Goal: Check status: Check status

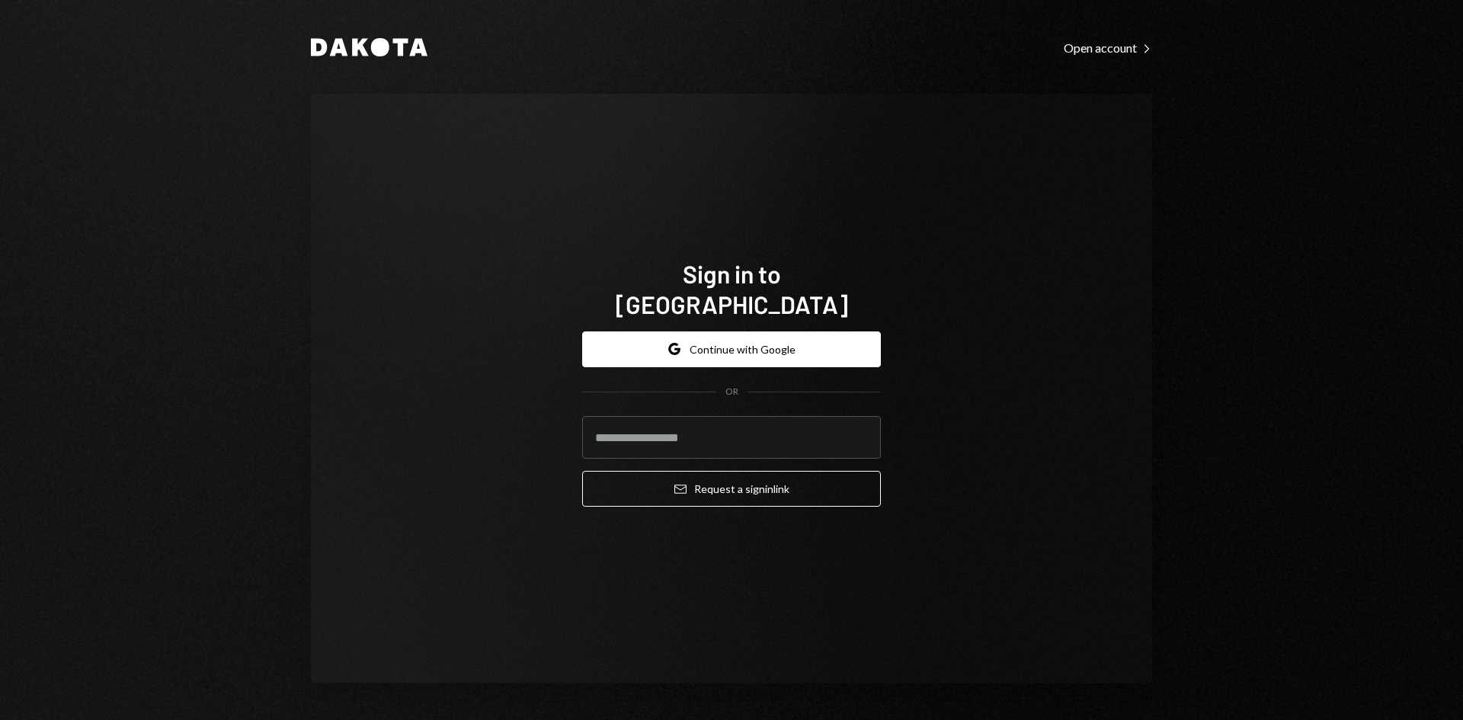
type input "**********"
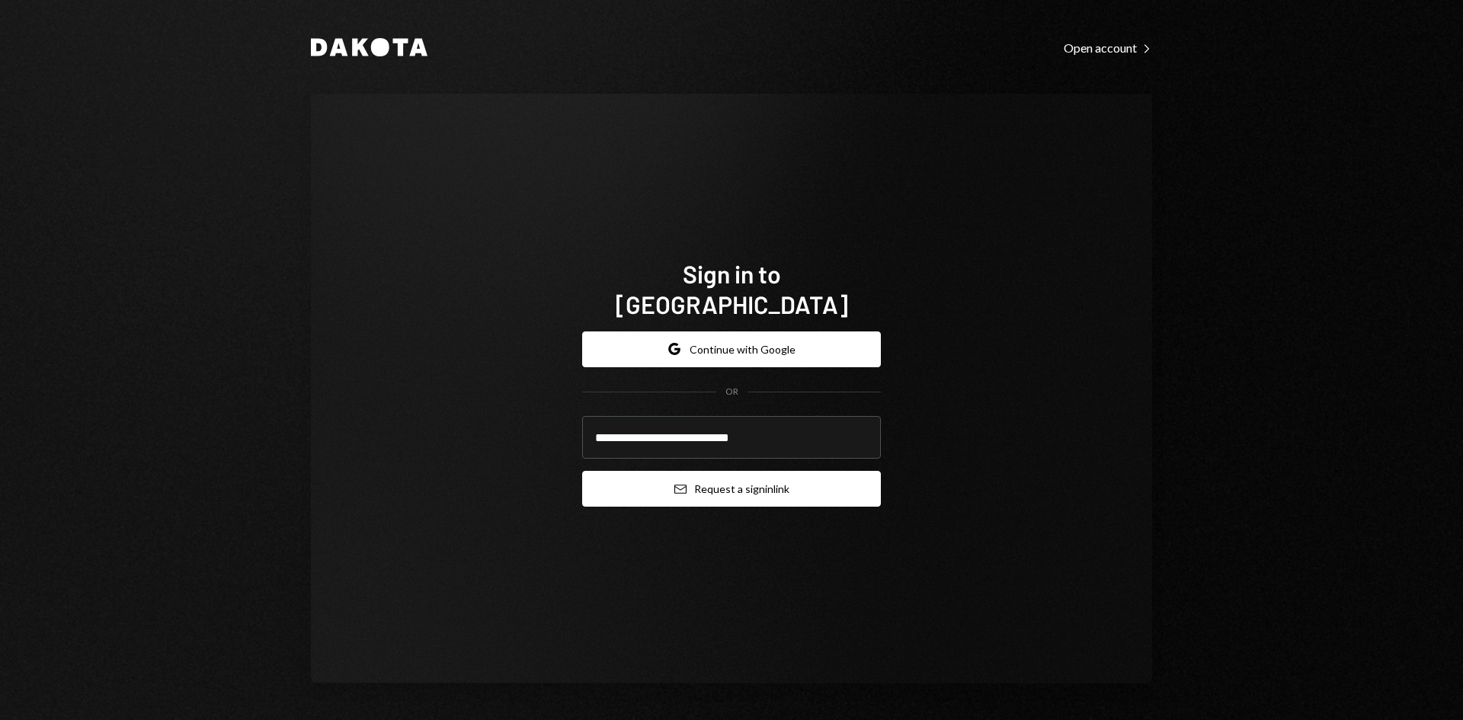
click at [733, 478] on button "Email Request a sign in link" at bounding box center [731, 489] width 299 height 36
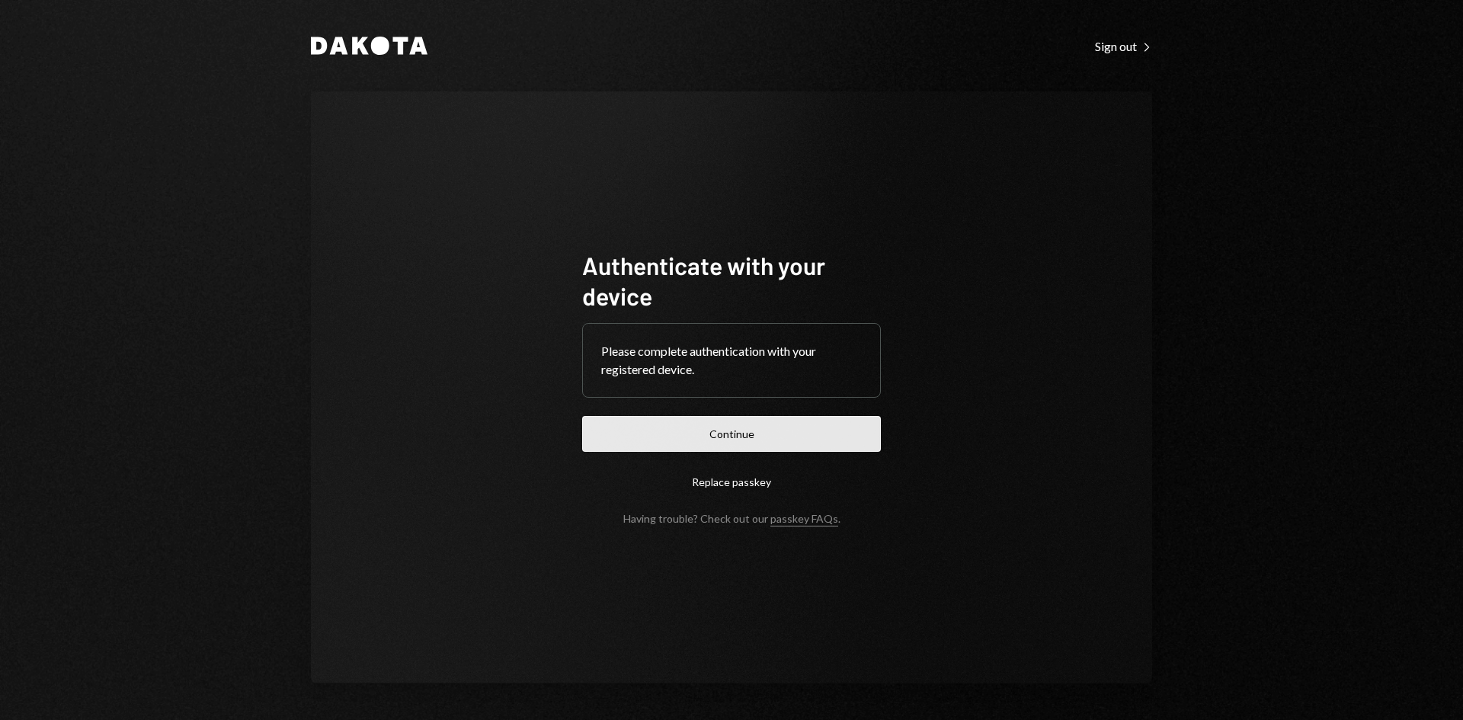
click at [766, 431] on button "Continue" at bounding box center [731, 434] width 299 height 36
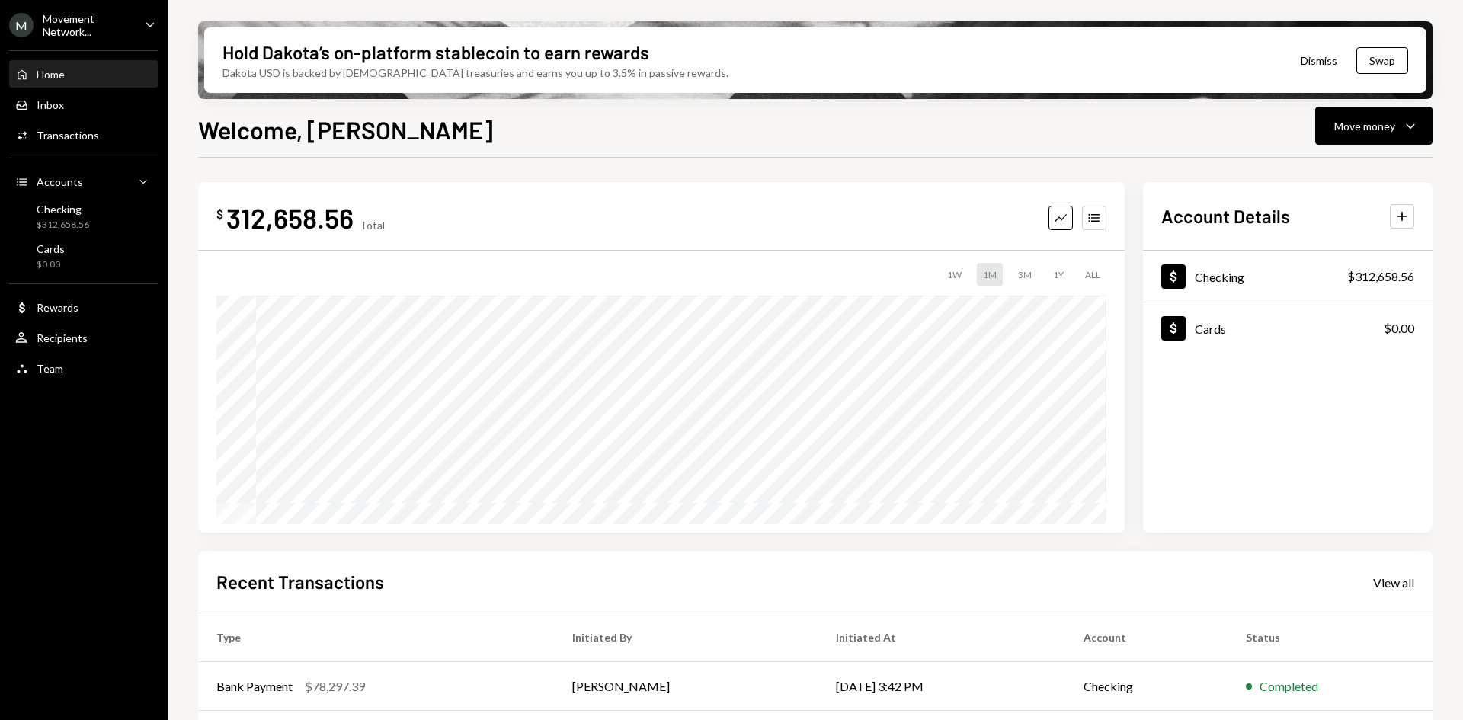
click at [106, 26] on div "Movement Network..." at bounding box center [88, 25] width 90 height 26
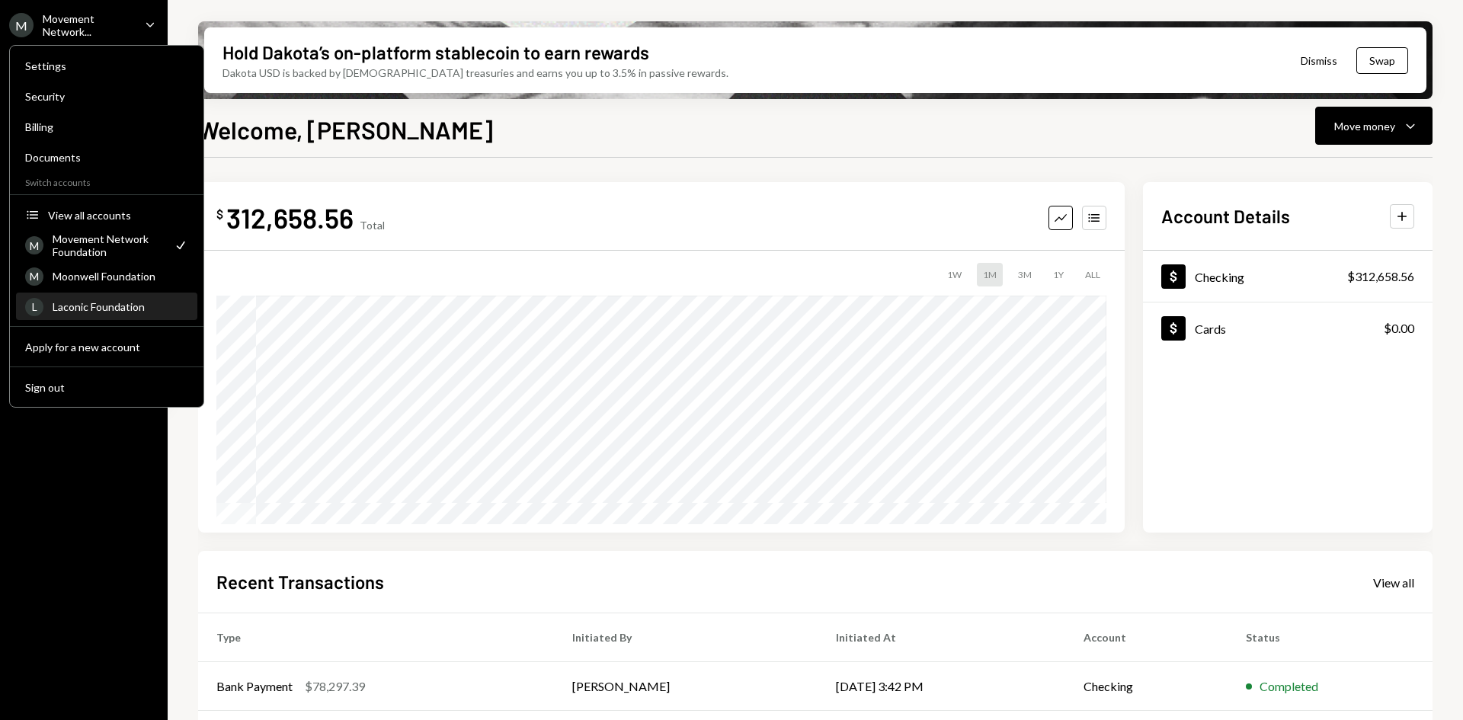
click at [104, 312] on div "Laconic Foundation" at bounding box center [121, 306] width 136 height 13
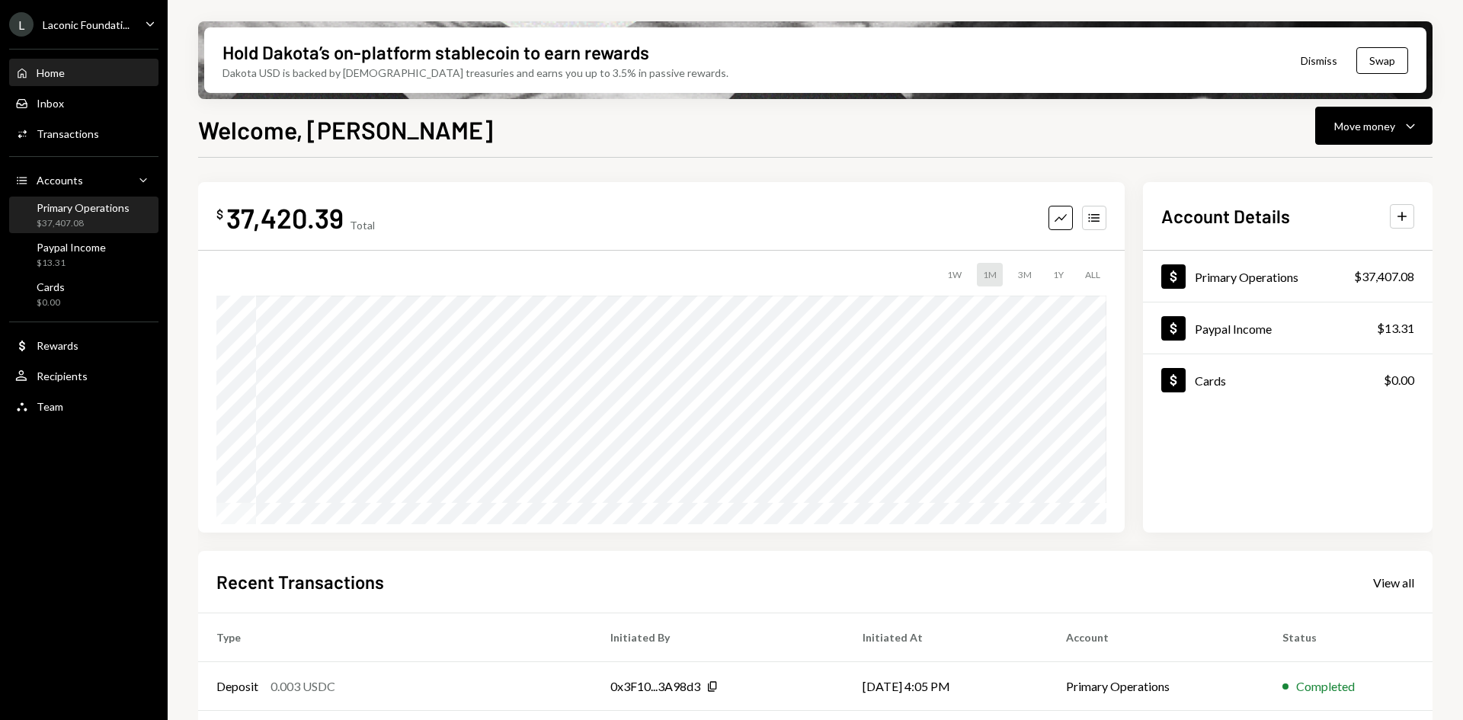
click at [94, 215] on div "Primary Operations $37,407.08" at bounding box center [83, 215] width 93 height 29
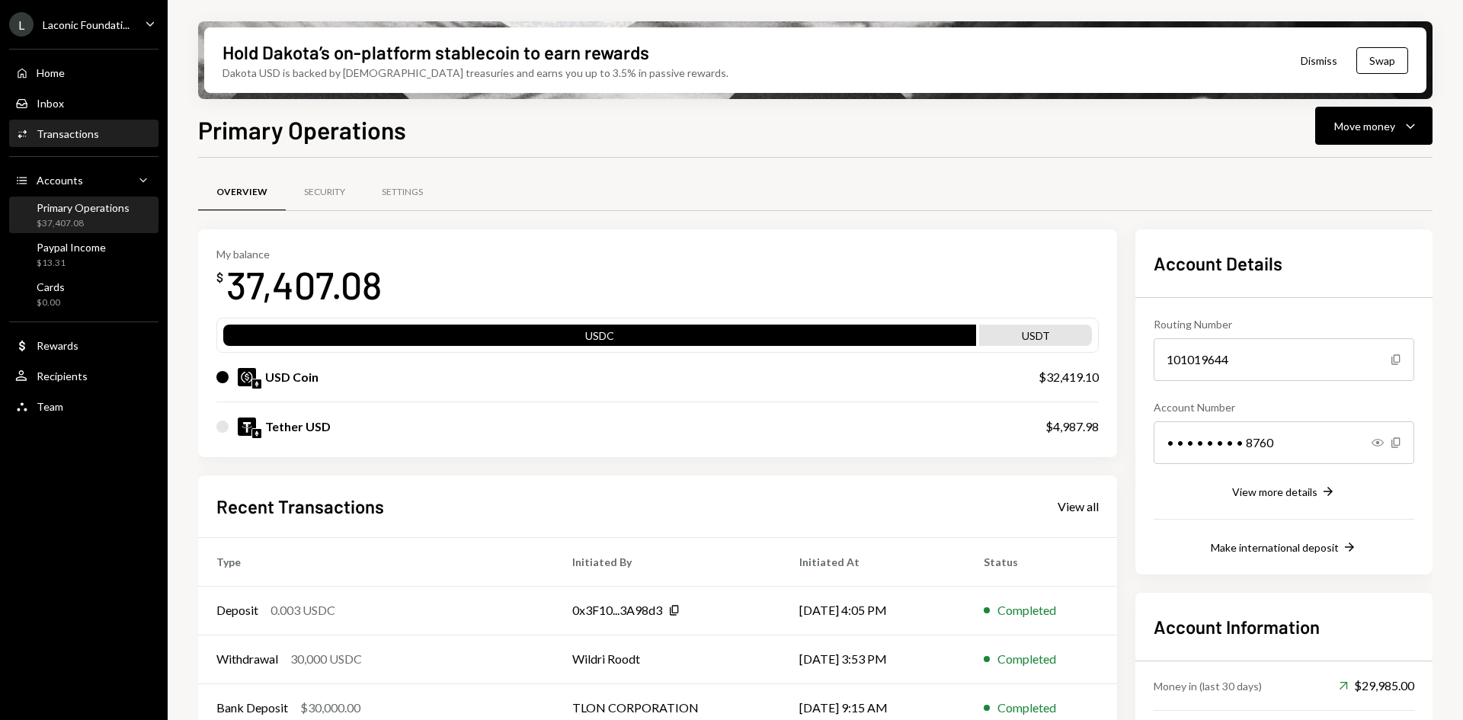
click at [95, 137] on div "Transactions" at bounding box center [68, 133] width 62 height 13
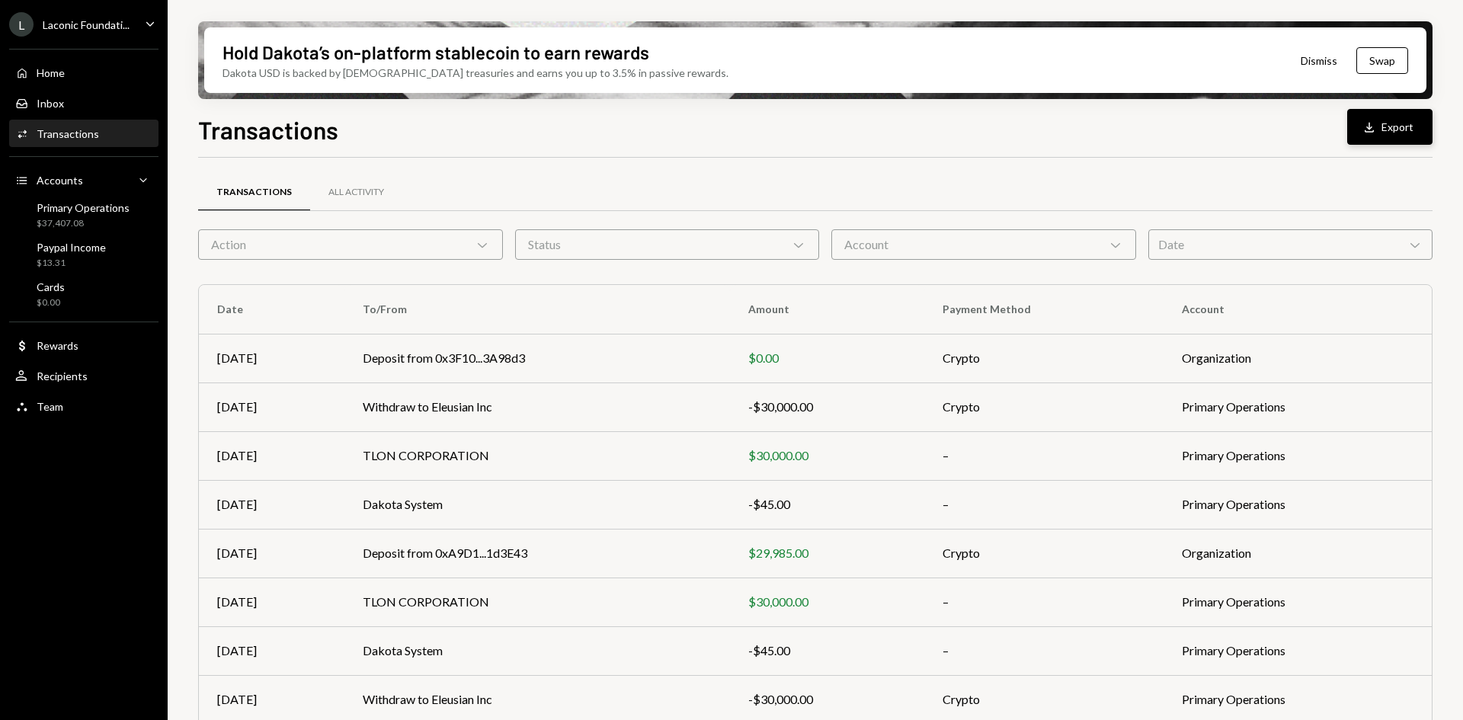
click at [1385, 127] on button "Download Export" at bounding box center [1389, 127] width 85 height 36
click at [118, 27] on div "Laconic Foundati..." at bounding box center [86, 24] width 87 height 13
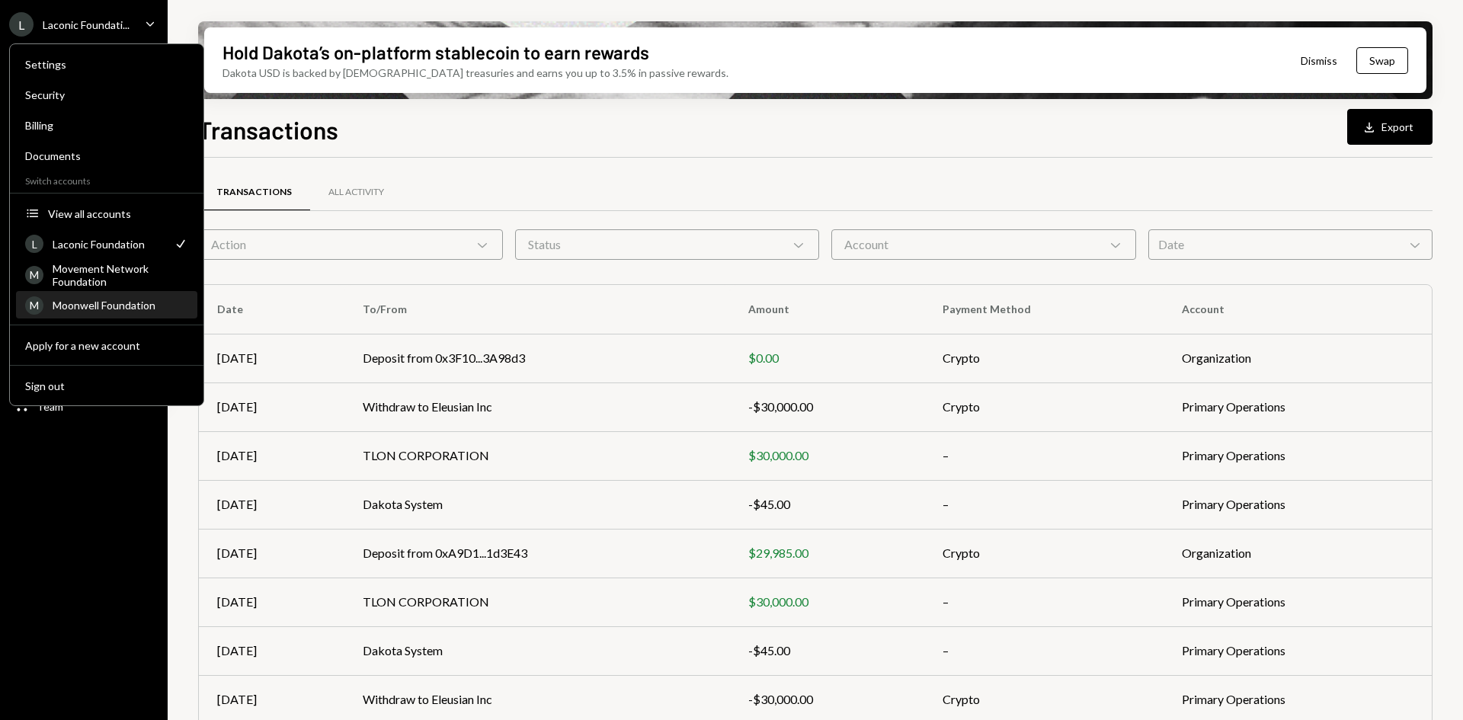
click at [98, 302] on div "Moonwell Foundation" at bounding box center [121, 305] width 136 height 13
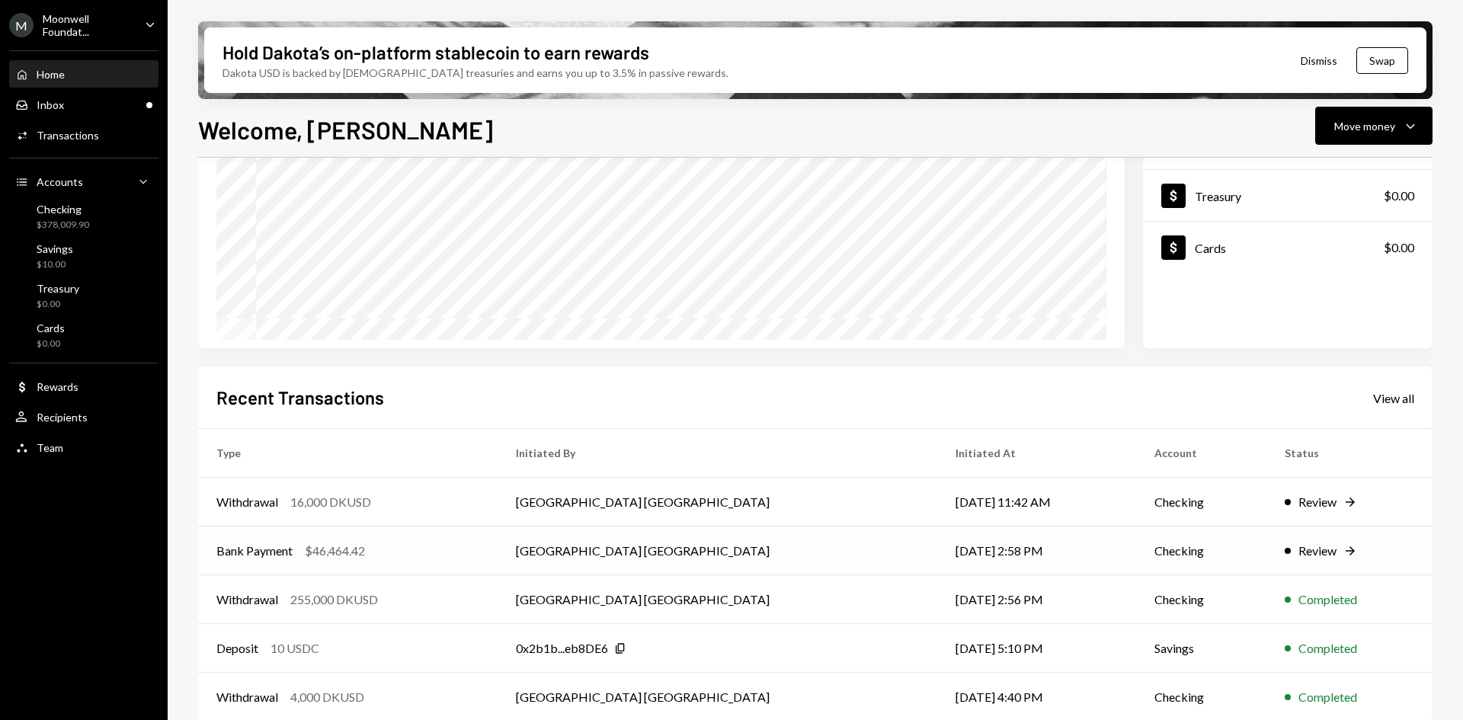
scroll to position [199, 0]
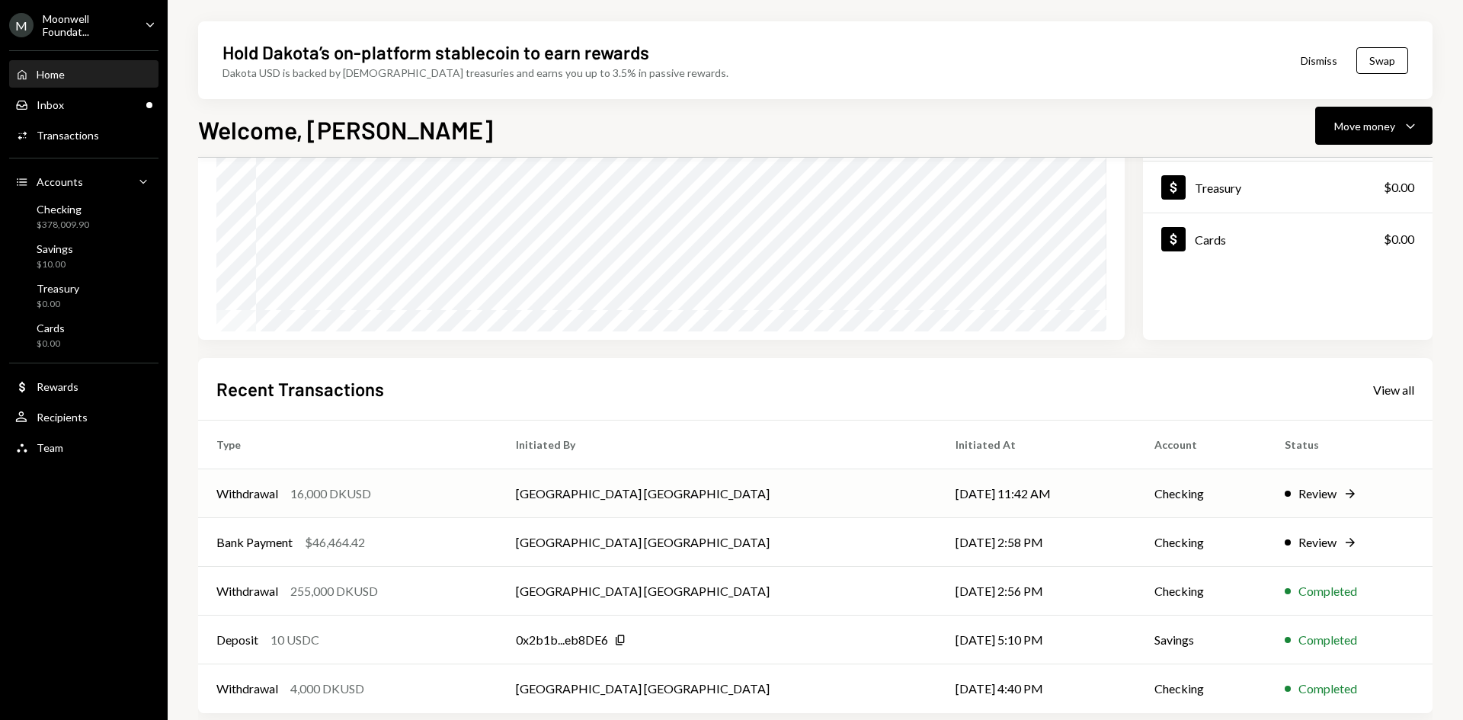
scroll to position [199, 0]
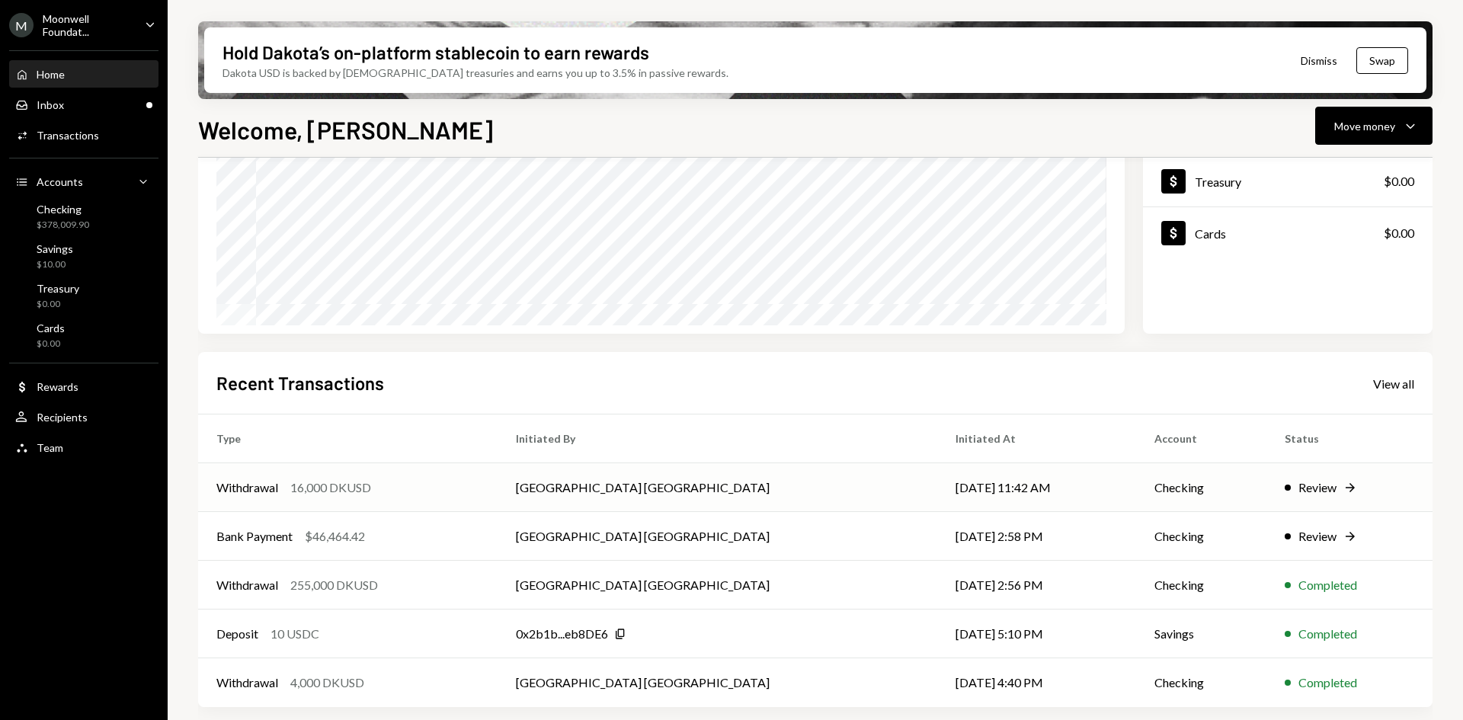
click at [284, 490] on div "Withdrawal 16,000 DKUSD" at bounding box center [347, 487] width 263 height 18
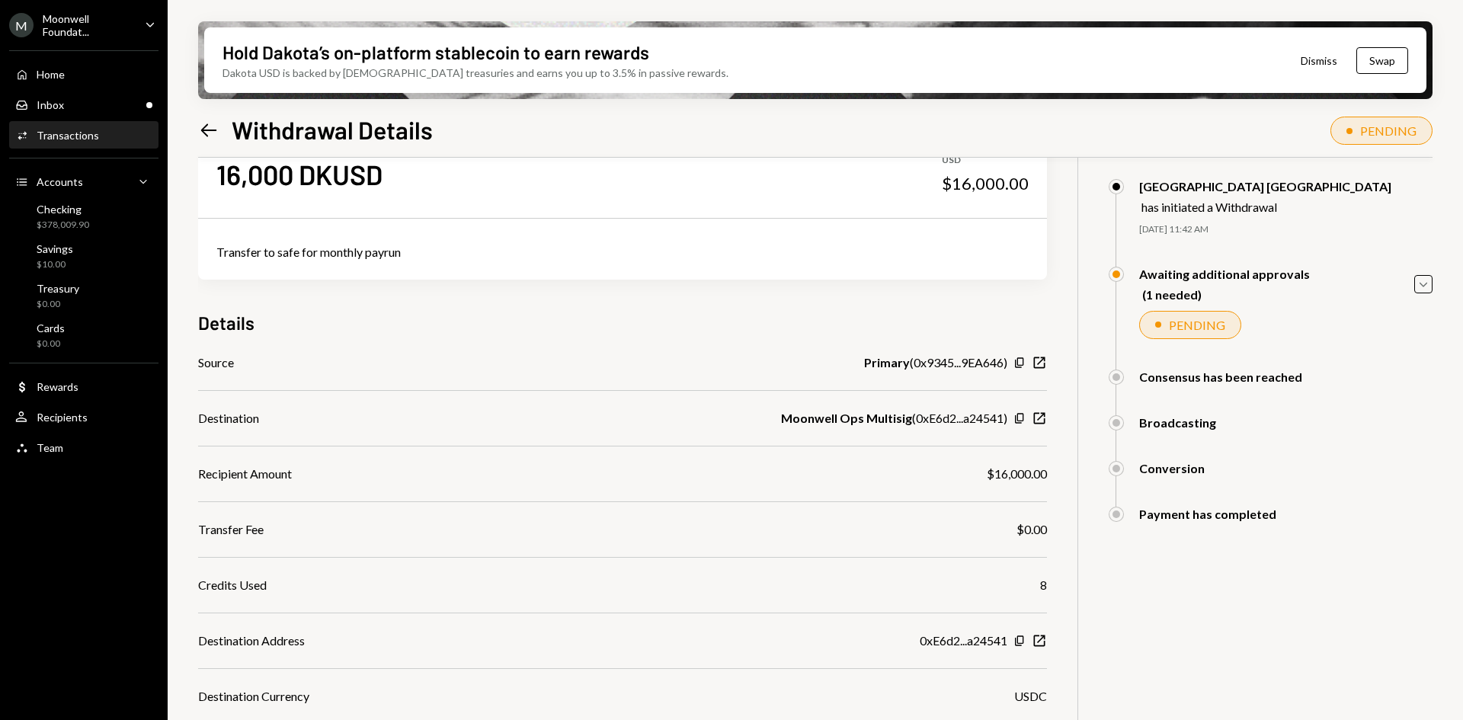
scroll to position [76, 0]
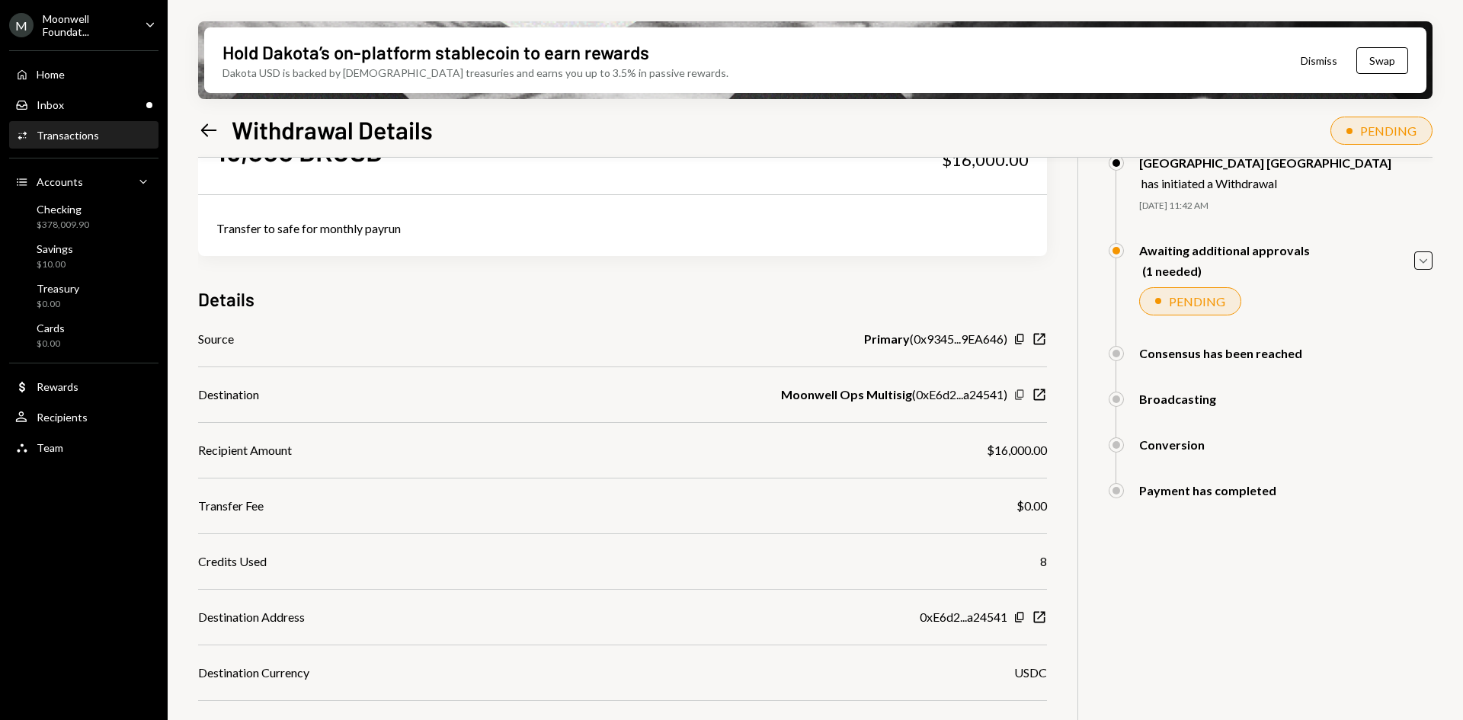
click at [1022, 393] on icon "Copy" at bounding box center [1019, 395] width 12 height 12
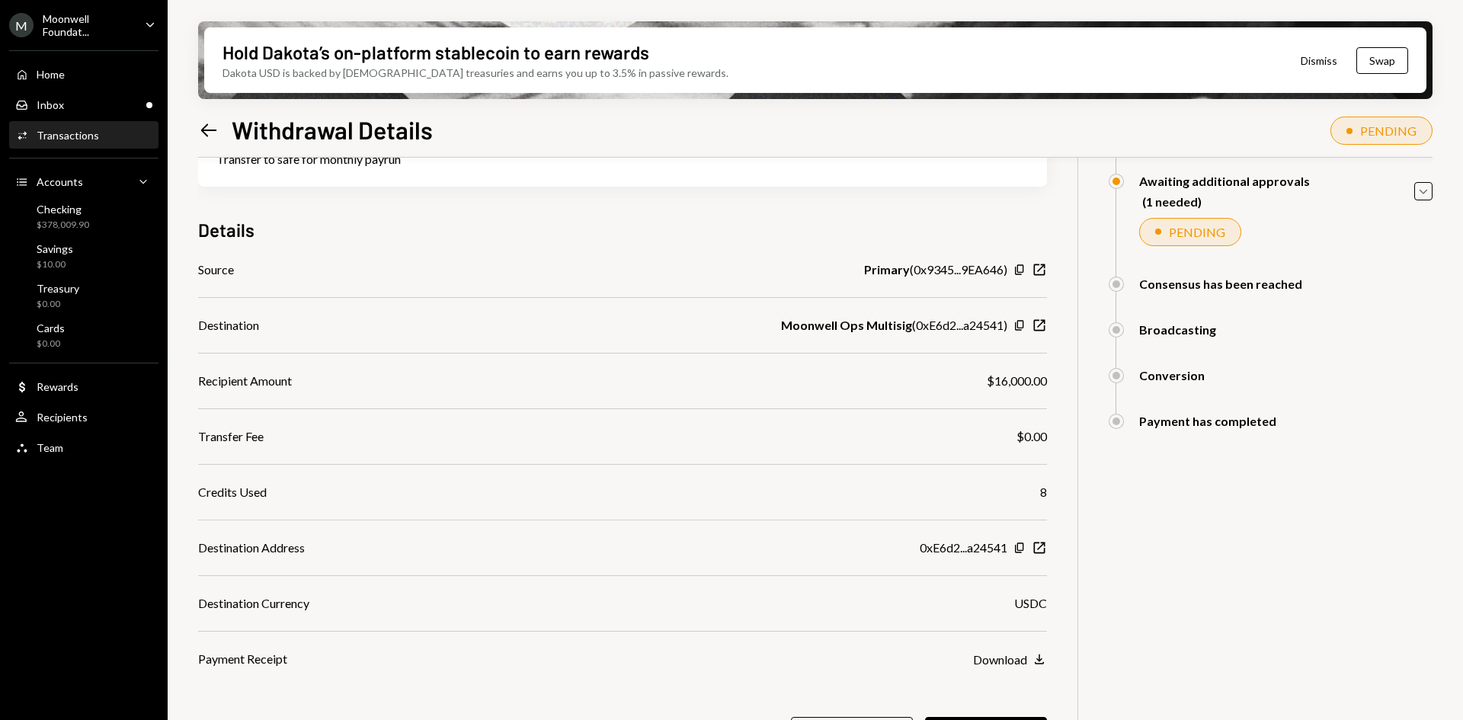
scroll to position [191, 0]
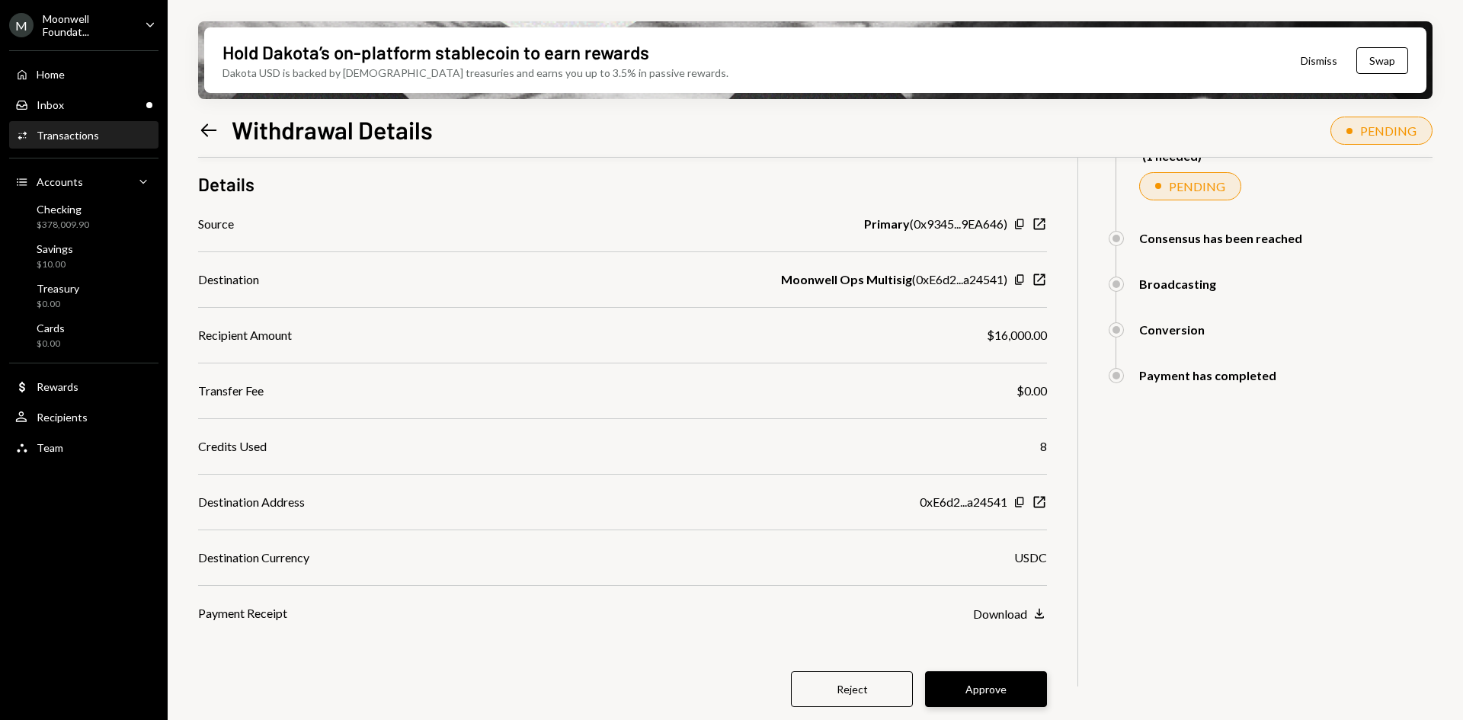
click at [984, 692] on button "Approve" at bounding box center [986, 689] width 122 height 36
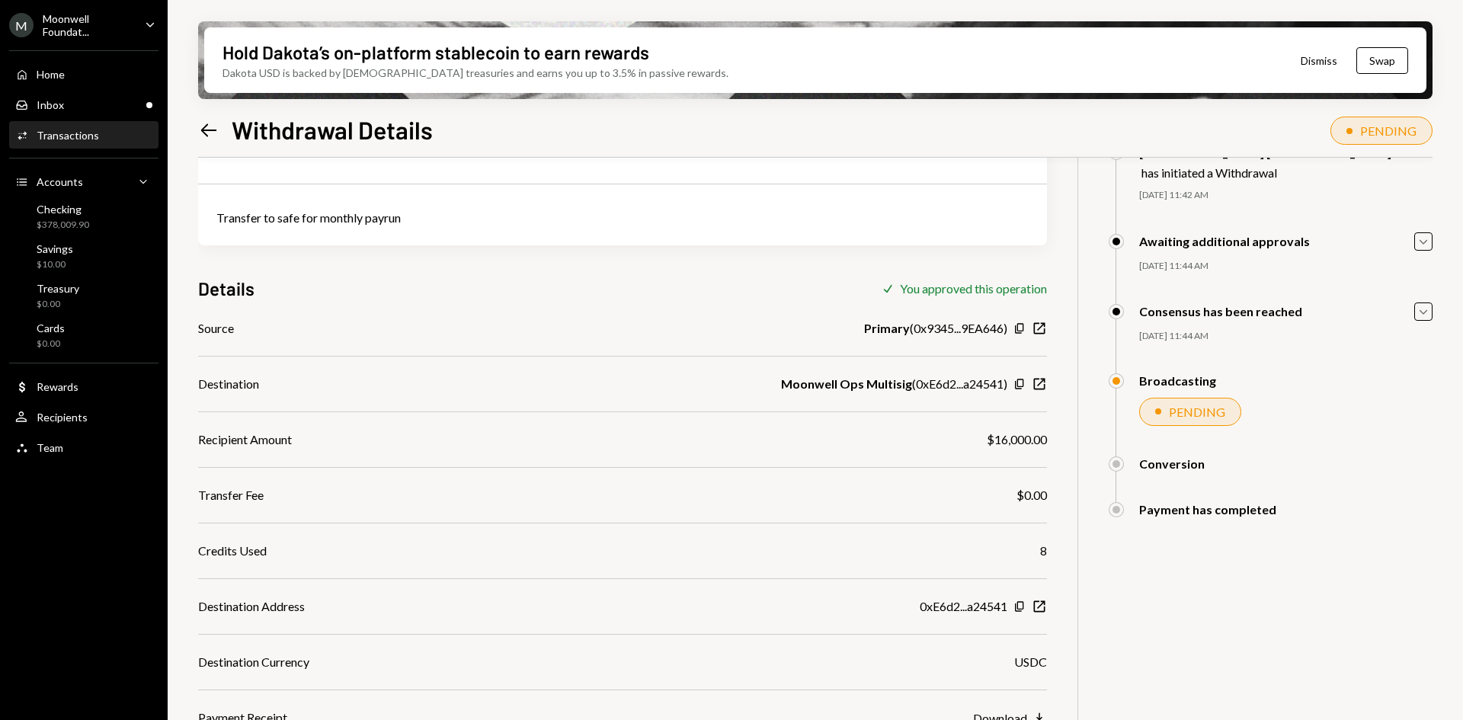
scroll to position [122, 0]
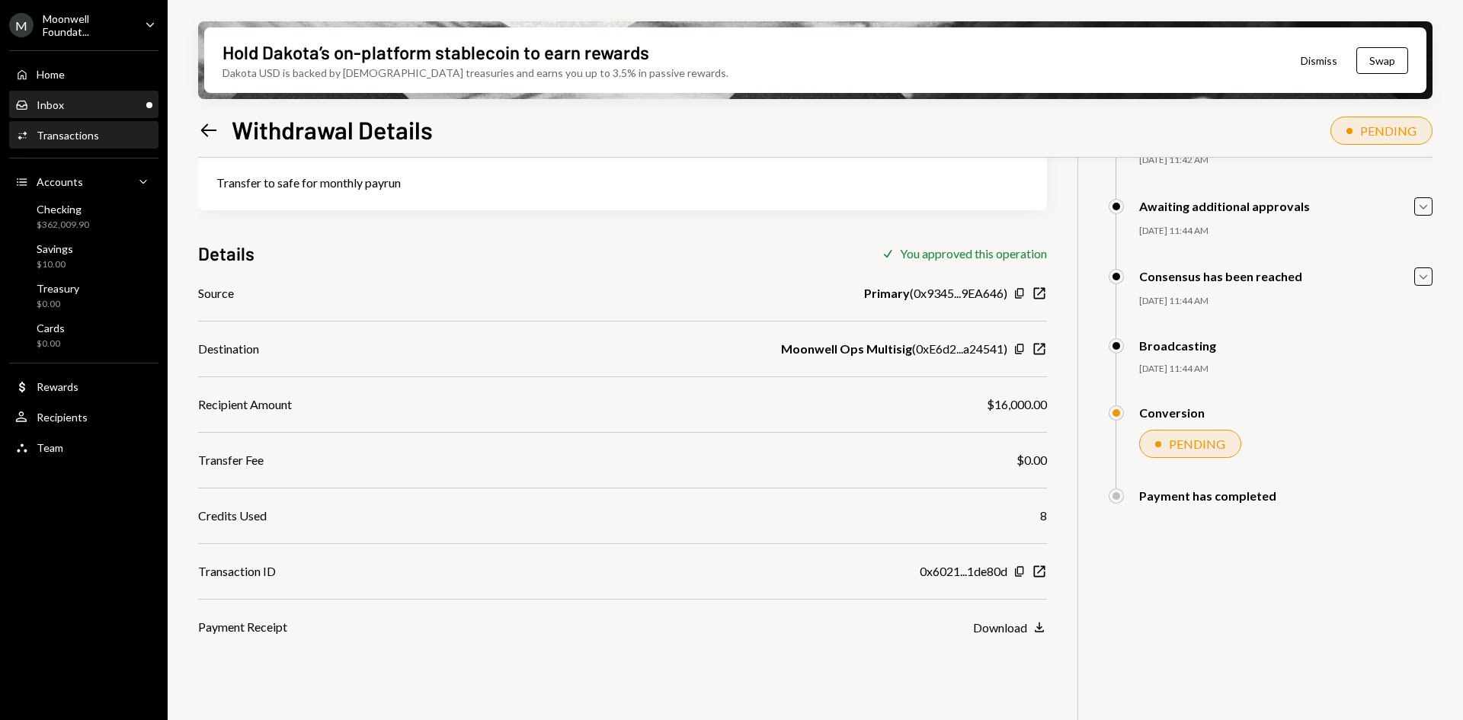
click at [93, 110] on div "Inbox Inbox" at bounding box center [83, 105] width 137 height 14
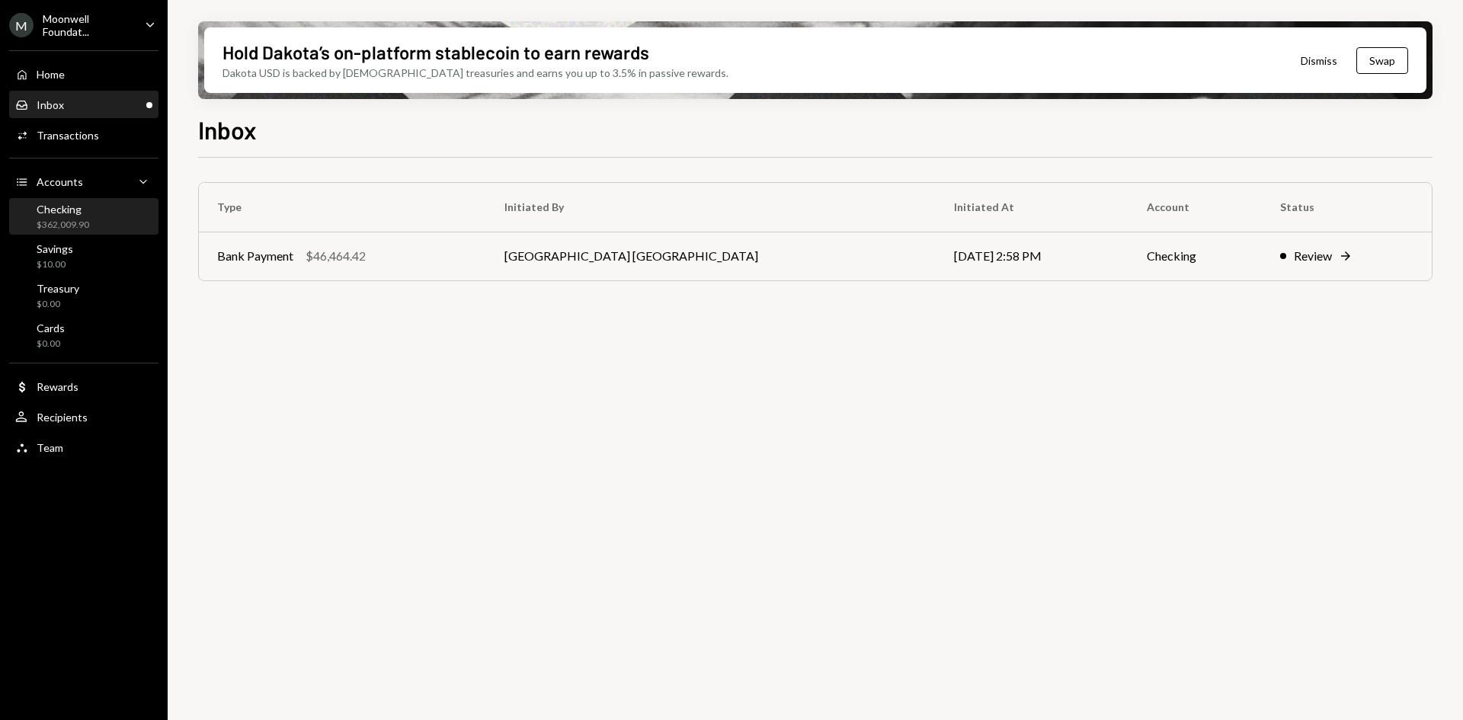
click at [72, 222] on div "$362,009.90" at bounding box center [63, 225] width 53 height 13
